Goal: Task Accomplishment & Management: Manage account settings

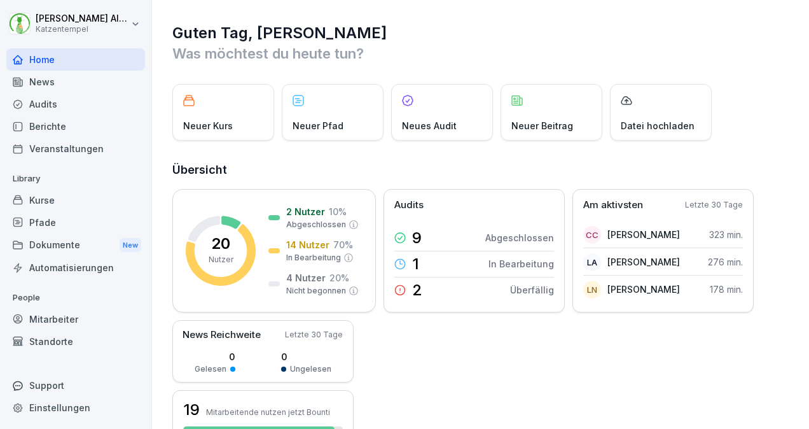
drag, startPoint x: 0, startPoint y: 0, endPoint x: 76, endPoint y: 202, distance: 215.6
click at [76, 202] on div "Kurse" at bounding box center [75, 200] width 139 height 22
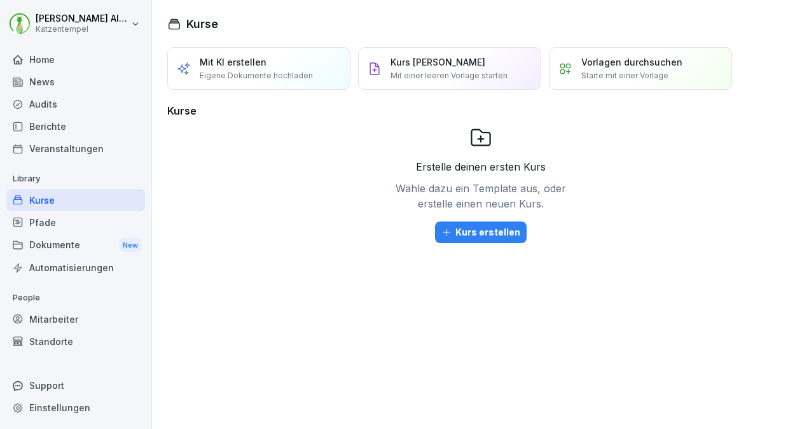
click at [102, 318] on div "Mitarbeiter" at bounding box center [75, 319] width 139 height 22
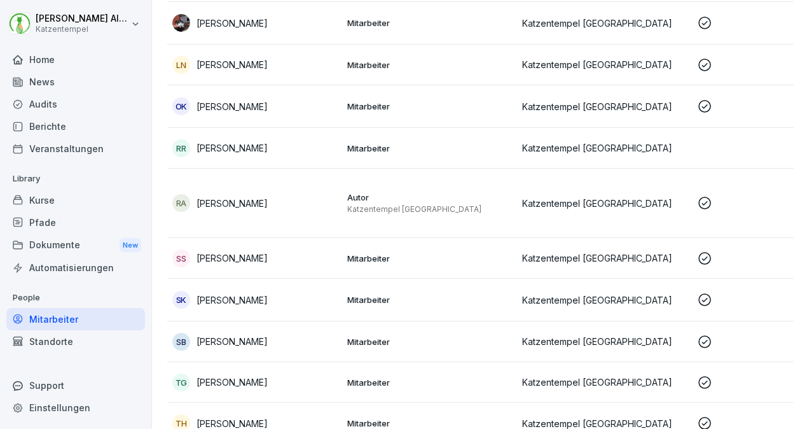
scroll to position [553, 0]
click at [407, 254] on p "Mitarbeiter" at bounding box center [429, 257] width 165 height 11
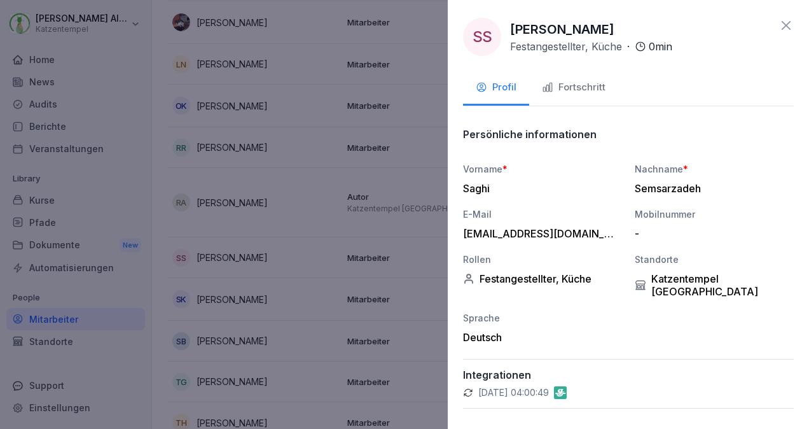
click at [564, 85] on div "Fortschritt" at bounding box center [574, 87] width 64 height 15
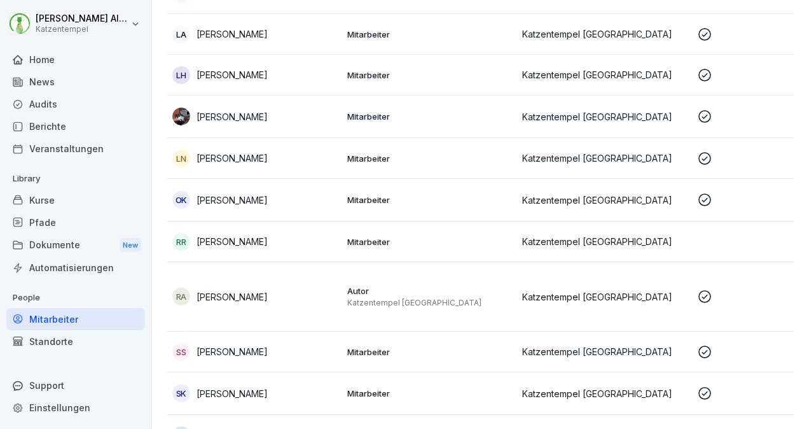
scroll to position [580, 0]
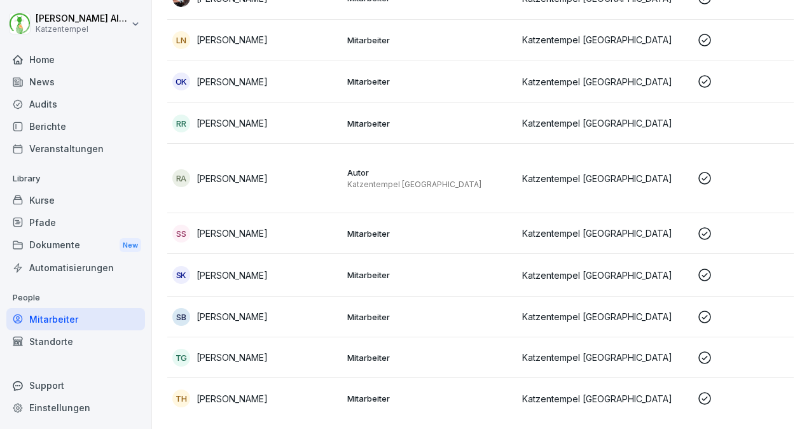
click at [224, 275] on p "[PERSON_NAME]" at bounding box center [232, 274] width 71 height 13
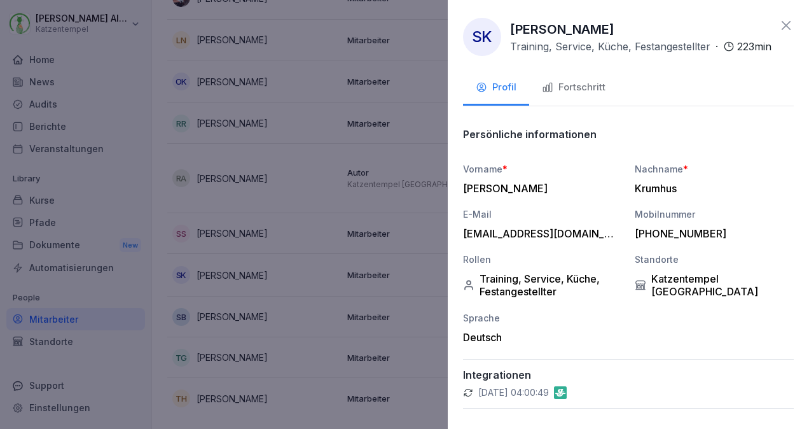
click at [598, 95] on div "Fortschritt" at bounding box center [574, 87] width 64 height 15
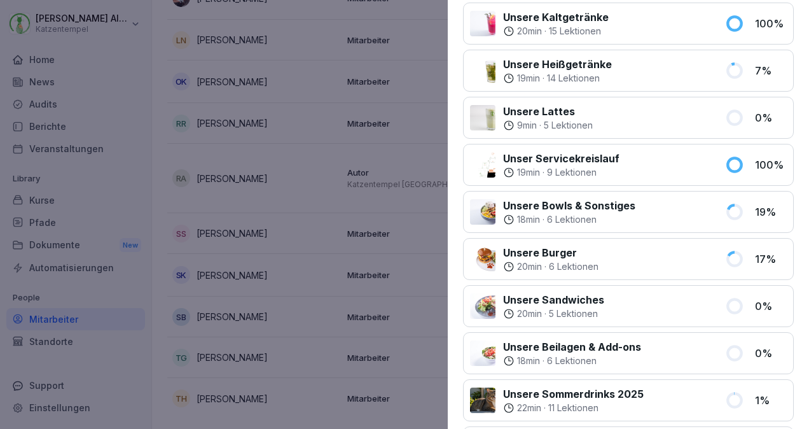
scroll to position [367, 0]
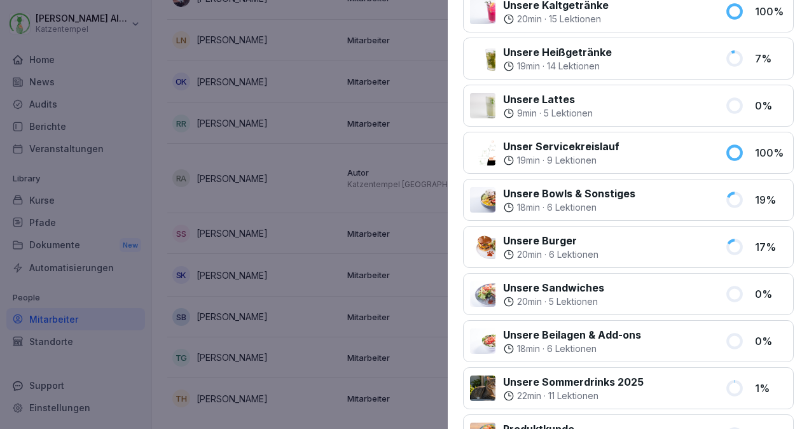
click at [529, 165] on p "19 min" at bounding box center [528, 160] width 23 height 13
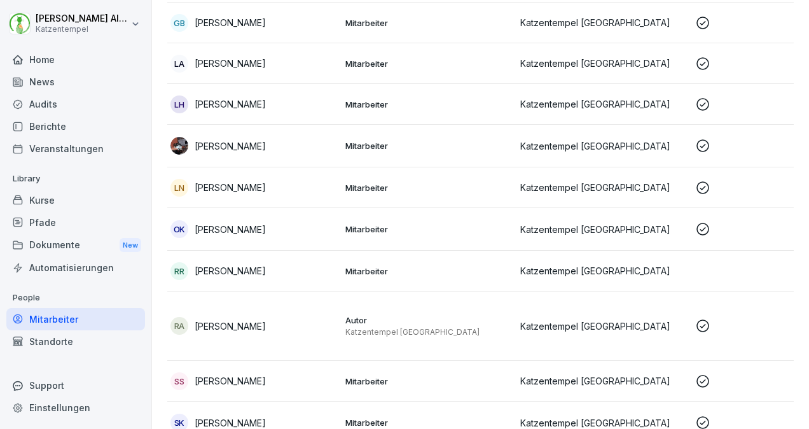
scroll to position [390, 0]
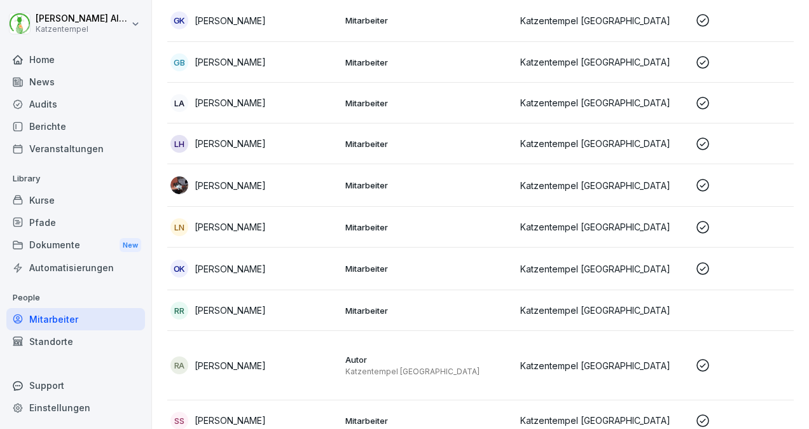
click at [243, 47] on td "GB [PERSON_NAME]" at bounding box center [252, 62] width 175 height 41
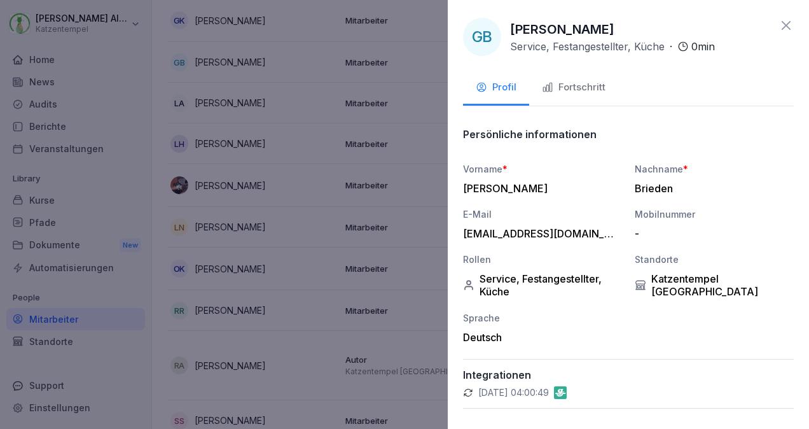
click at [564, 80] on div "Fortschritt" at bounding box center [574, 87] width 64 height 15
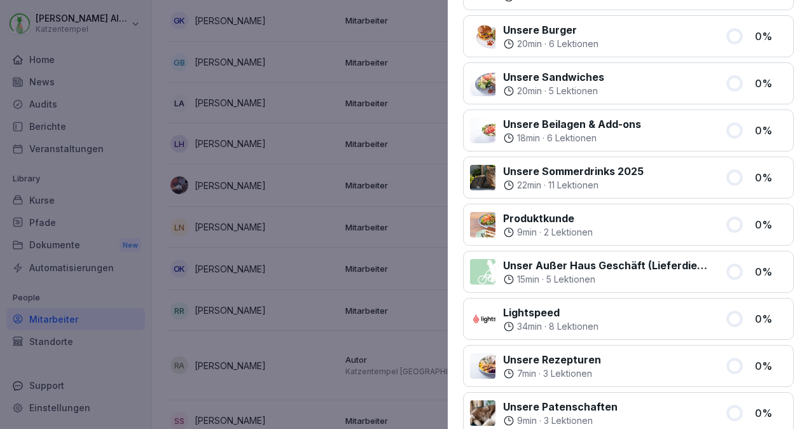
scroll to position [0, 0]
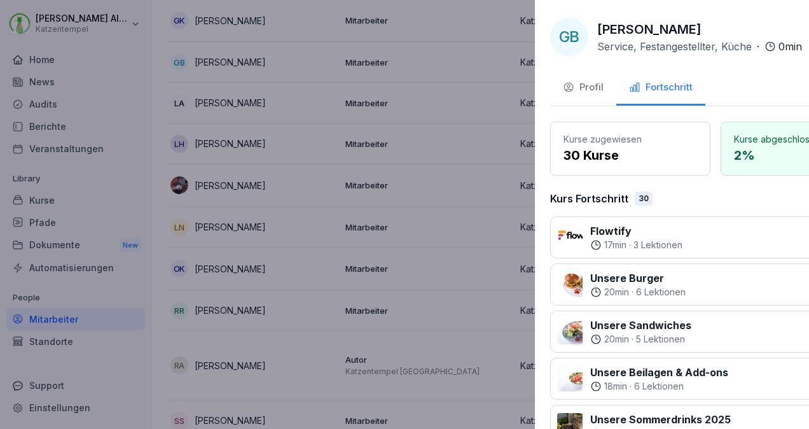
click at [148, 58] on div at bounding box center [404, 214] width 809 height 429
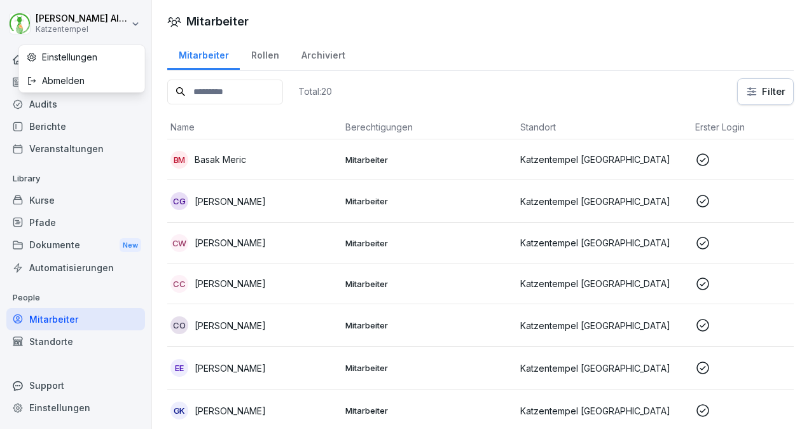
click at [103, 28] on html "[PERSON_NAME] Katzentempel Home News Audits Berichte Veranstaltungen Library Ku…" at bounding box center [404, 214] width 809 height 429
click at [73, 80] on div "Abmelden" at bounding box center [82, 81] width 126 height 24
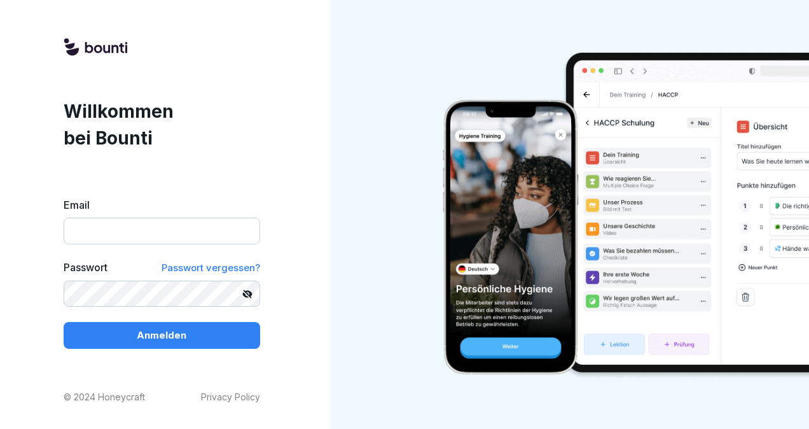
type input "**********"
